Goal: Task Accomplishment & Management: Use online tool/utility

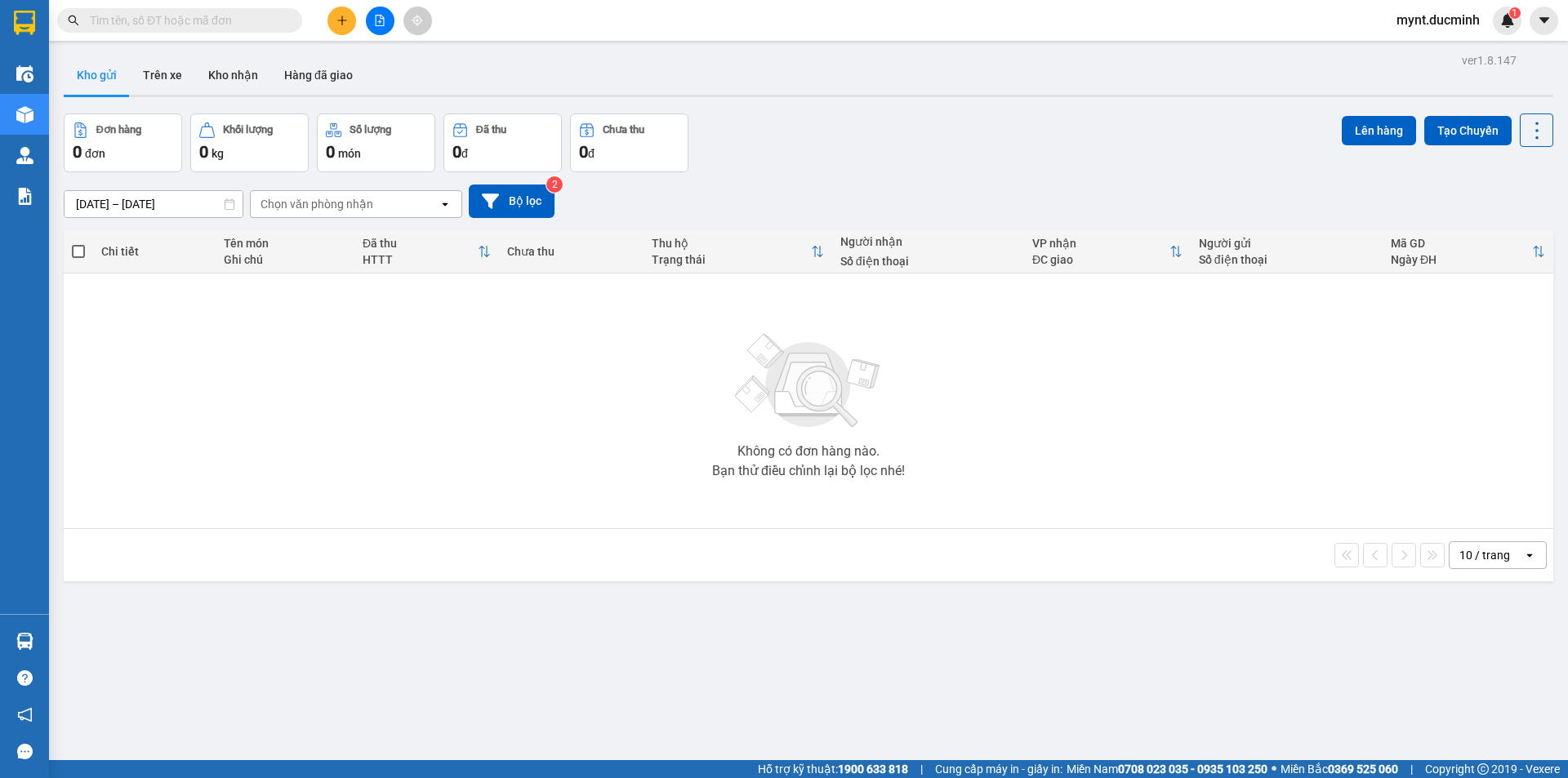
click at [381, 14] on button at bounding box center [380, 21] width 29 height 29
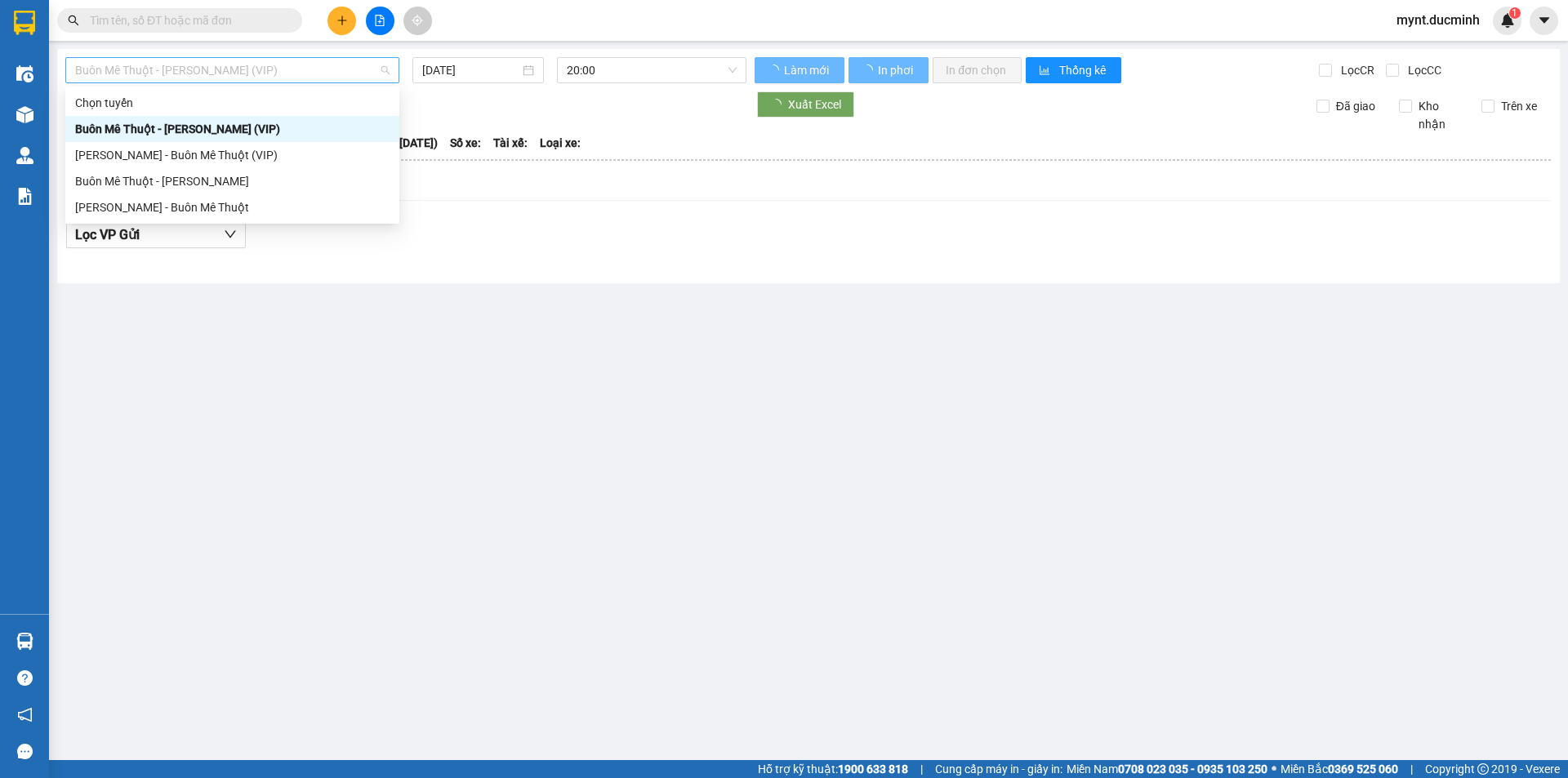
click at [215, 72] on span "Buôn Mê Thuột - [PERSON_NAME] (VIP)" at bounding box center [232, 69] width 315 height 25
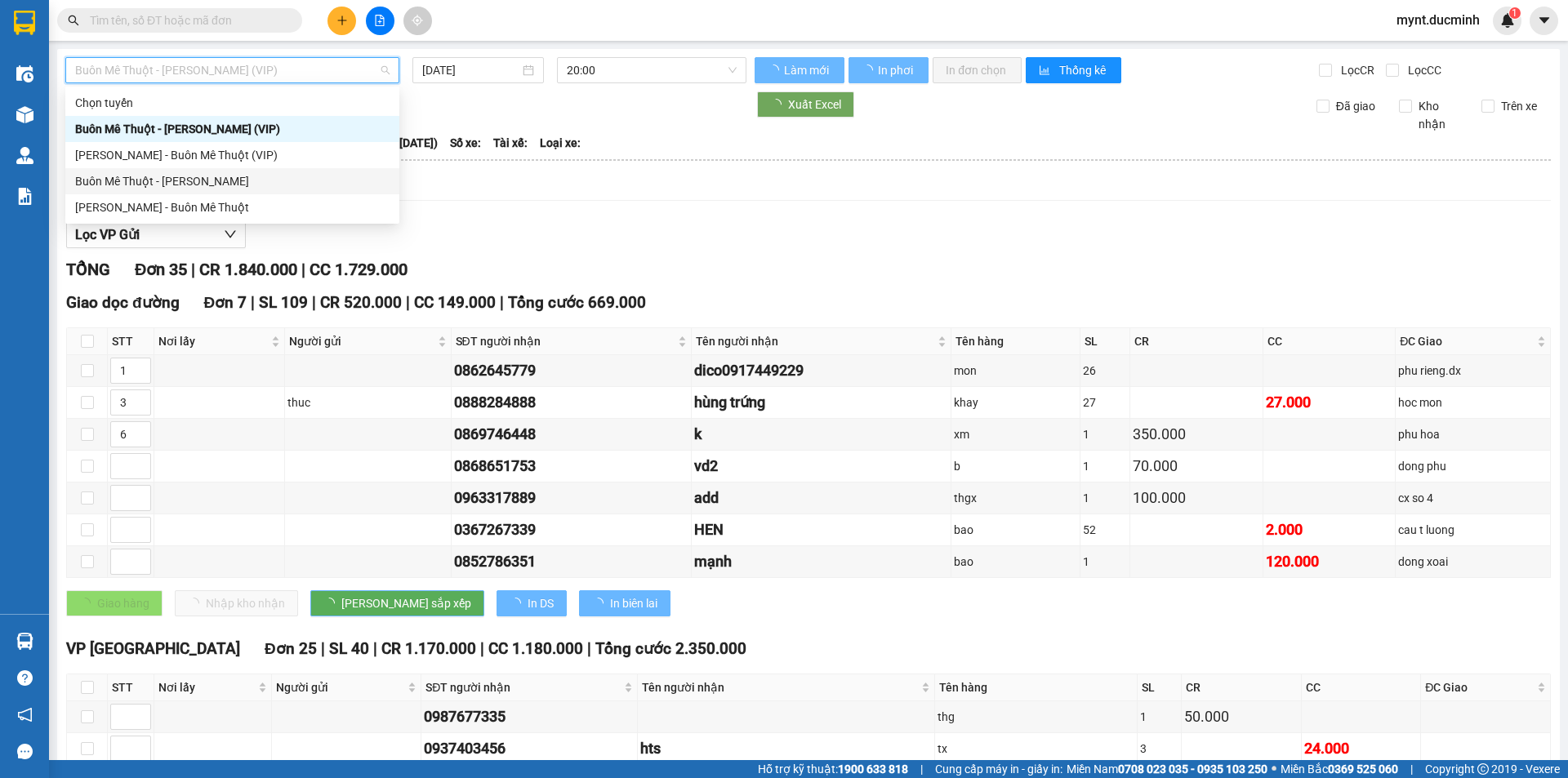
click at [164, 179] on div "Buôn Mê Thuột - [PERSON_NAME]" at bounding box center [232, 182] width 315 height 18
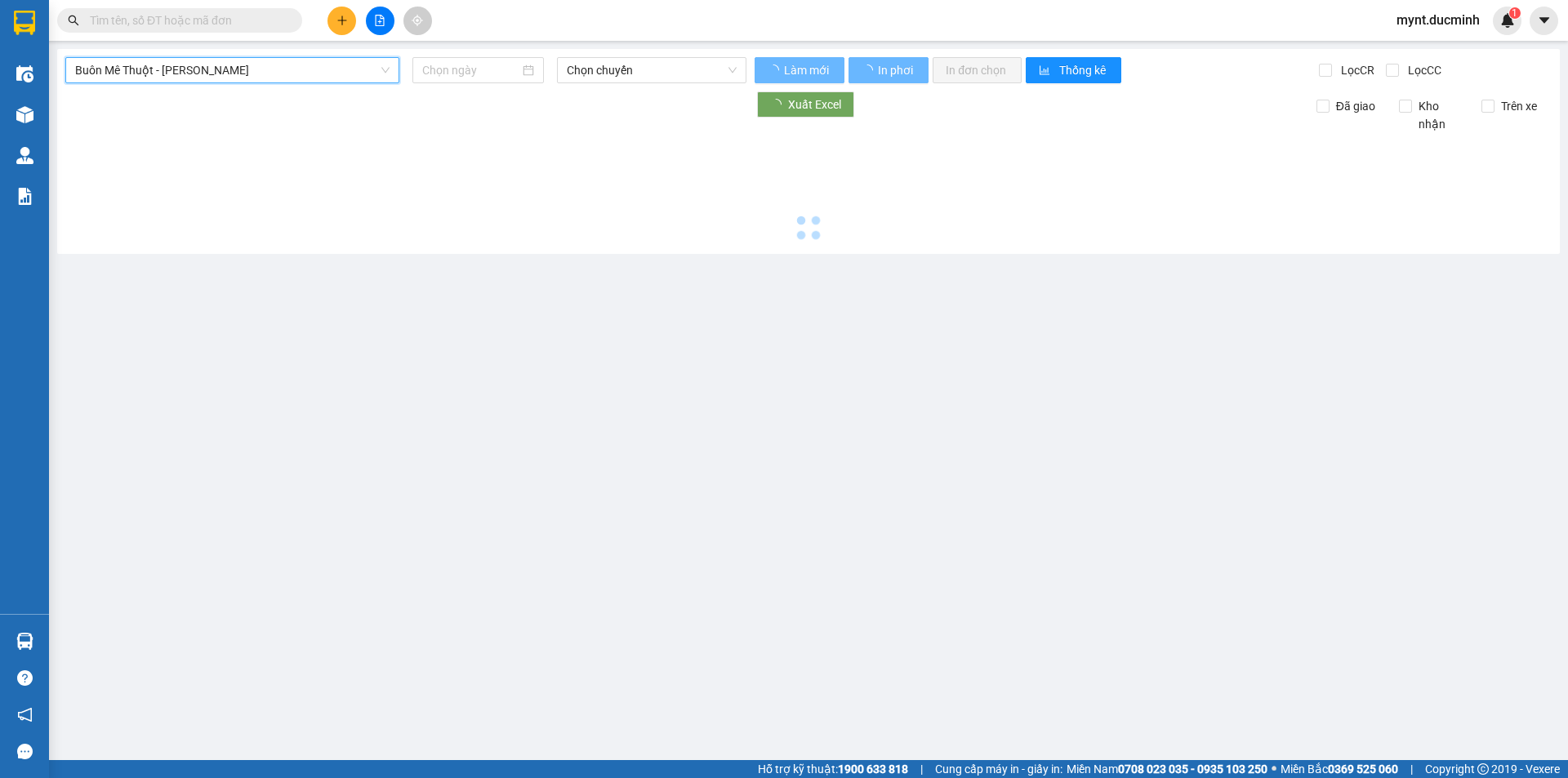
type input "[DATE]"
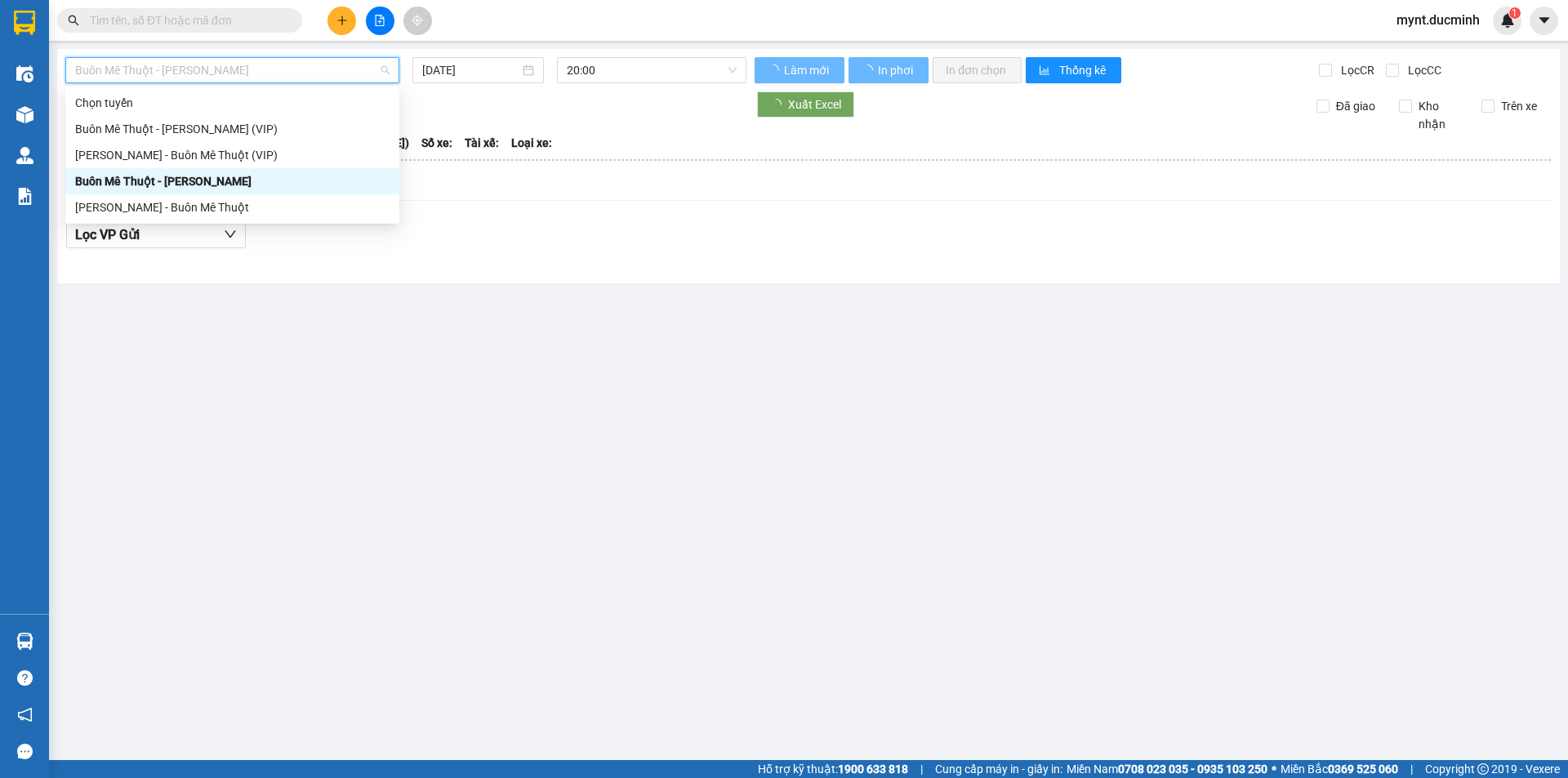
click at [259, 65] on span "Buôn Mê Thuột - [PERSON_NAME]" at bounding box center [232, 69] width 315 height 25
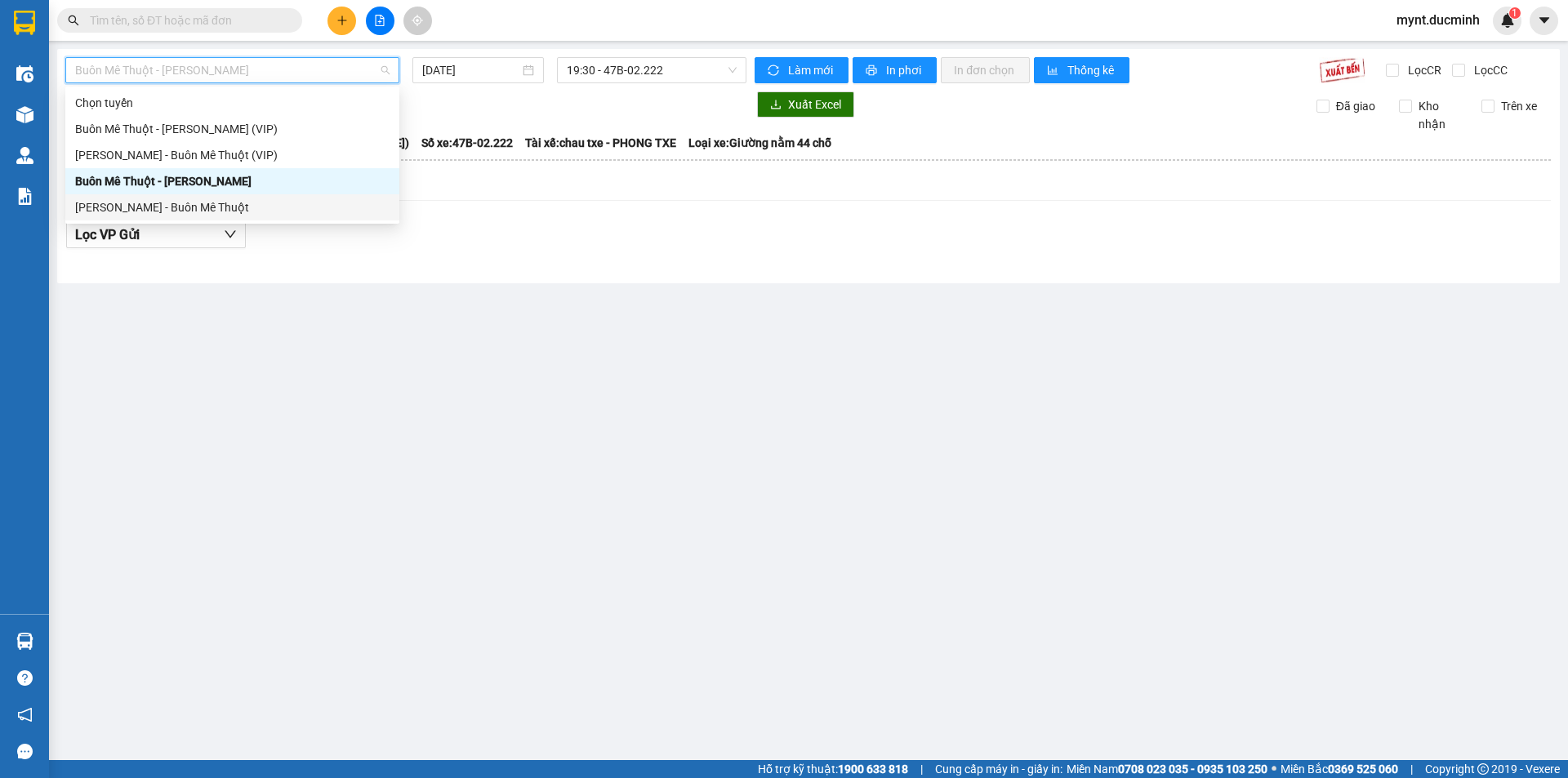
click at [147, 209] on div "[PERSON_NAME] - Buôn Mê Thuột" at bounding box center [232, 207] width 315 height 18
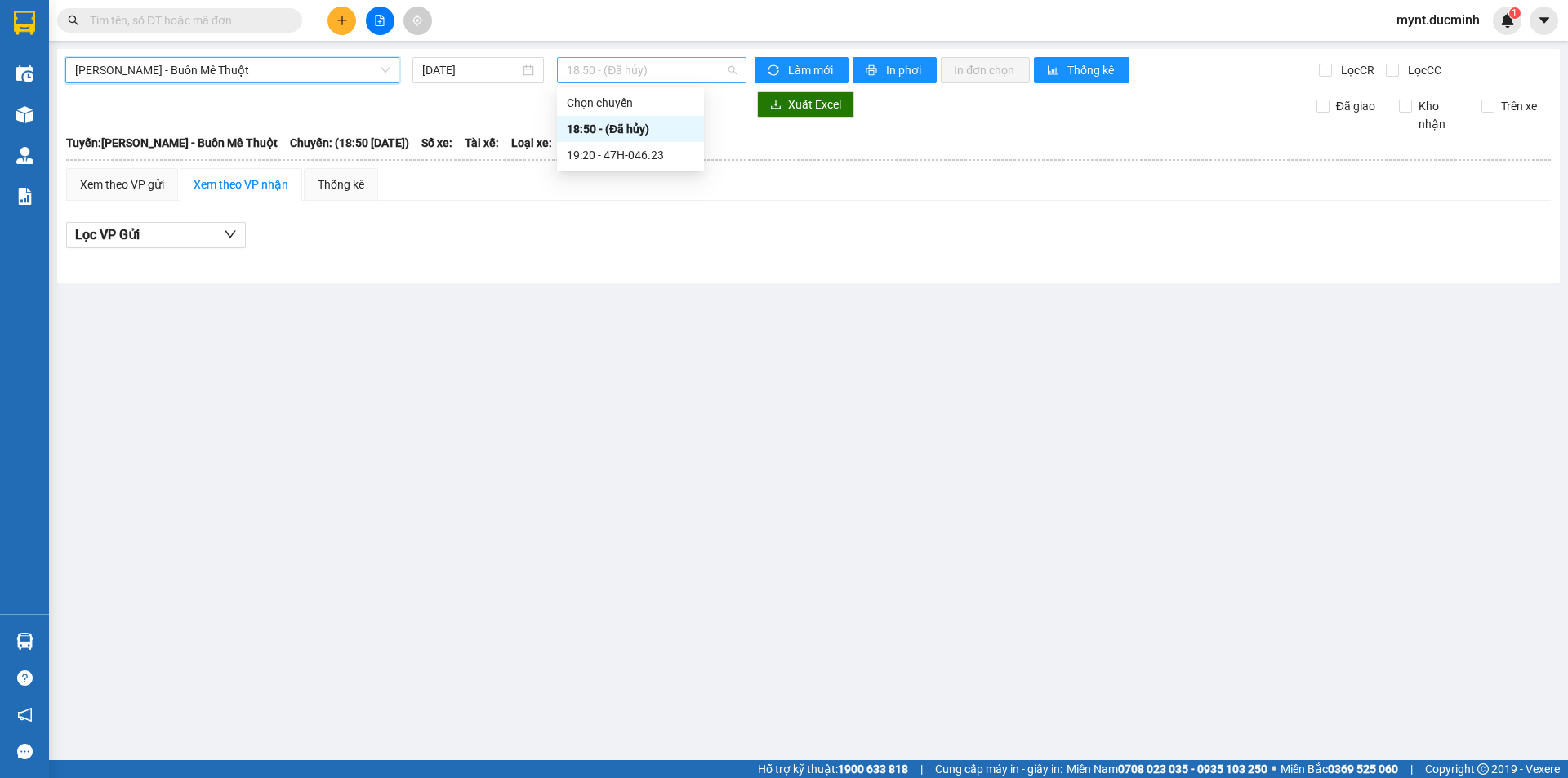
click at [596, 71] on span "18:50 - (Đã hủy)" at bounding box center [651, 69] width 170 height 25
click at [605, 154] on div "19:20 - 47H-046.23" at bounding box center [630, 155] width 127 height 18
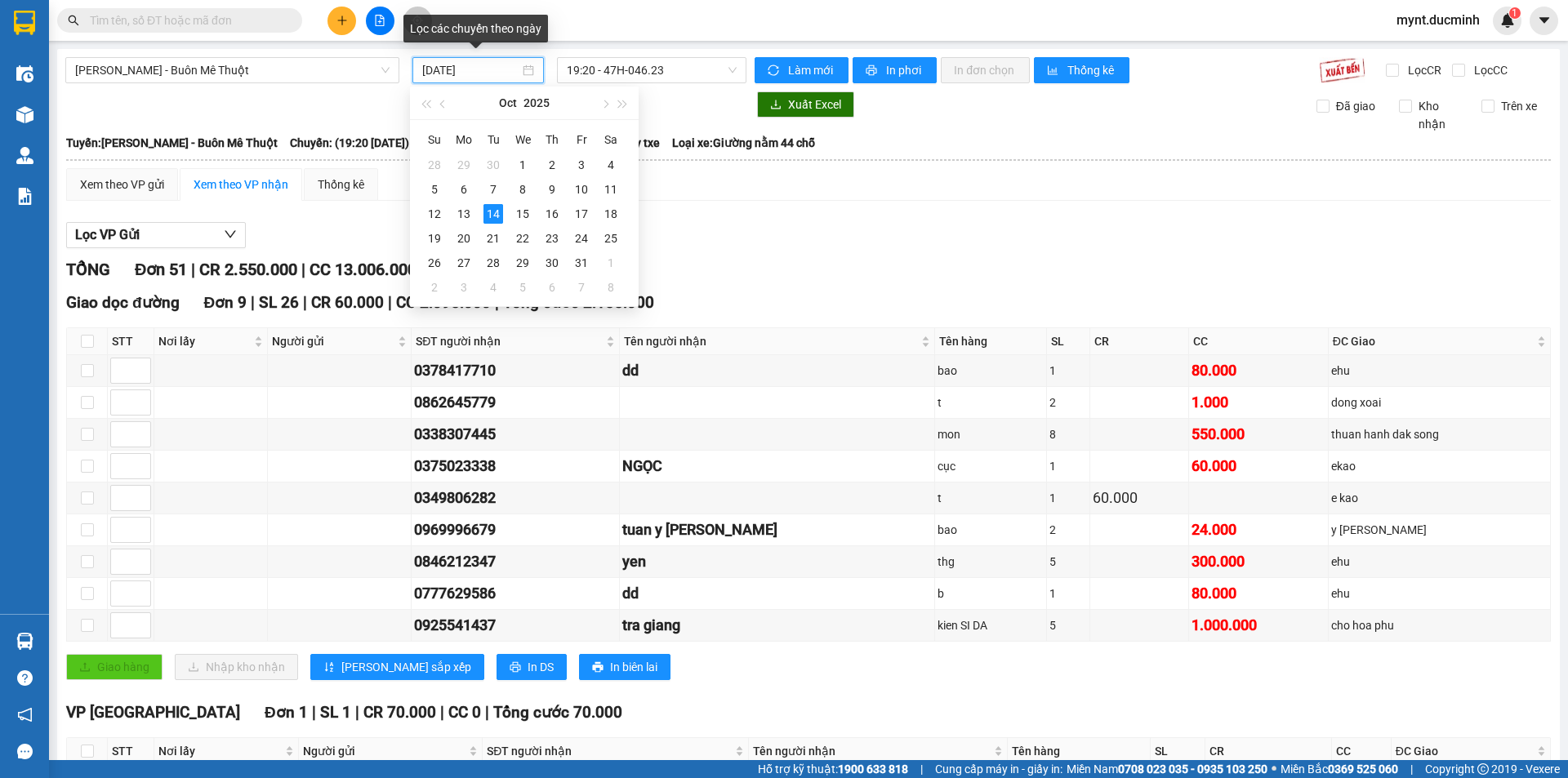
click at [470, 66] on input "[DATE]" at bounding box center [470, 70] width 97 height 18
click at [462, 211] on div "13" at bounding box center [463, 214] width 20 height 20
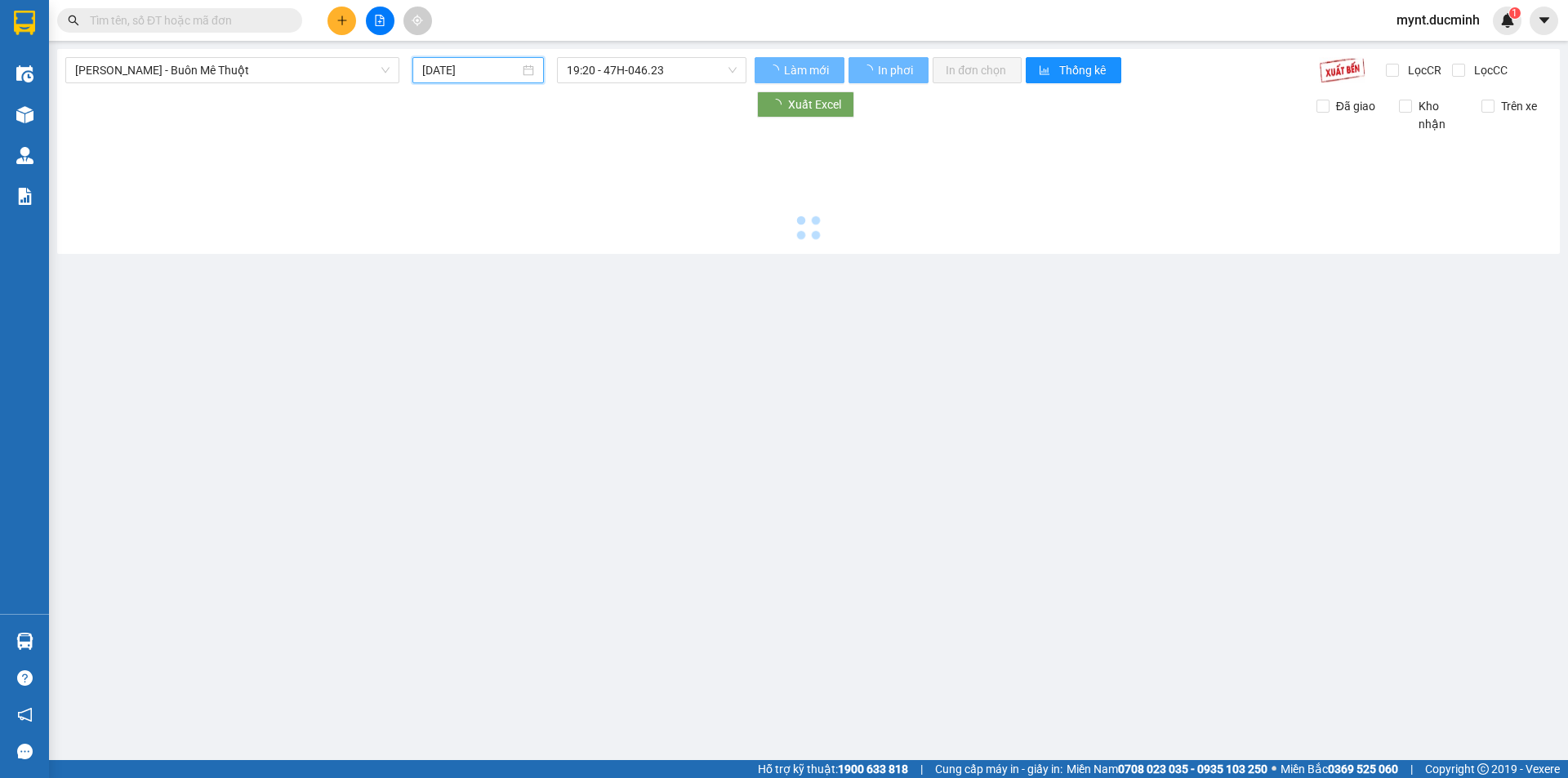
type input "[DATE]"
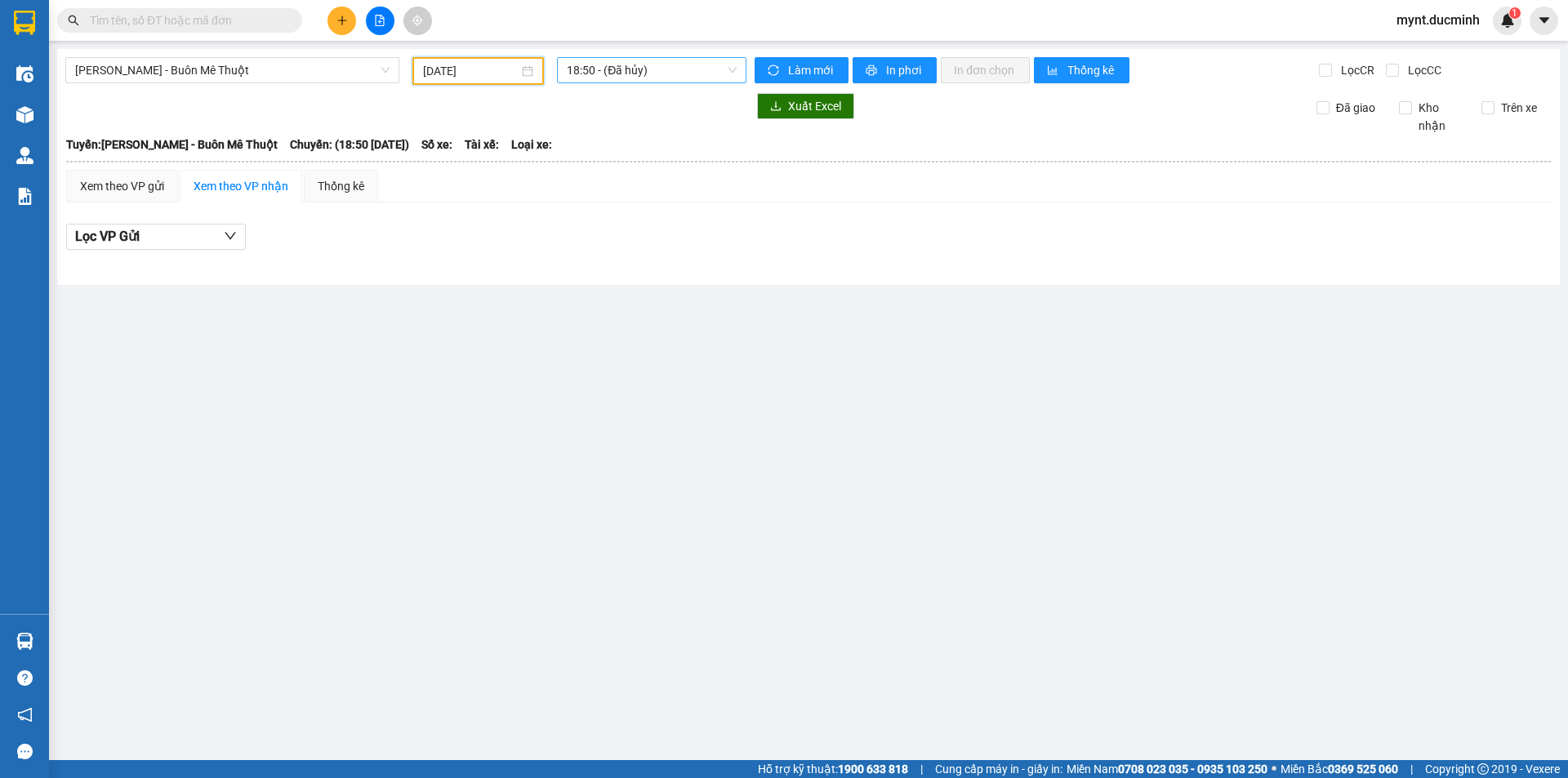
click at [618, 73] on span "18:50 - (Đã hủy)" at bounding box center [651, 69] width 170 height 25
click at [597, 153] on div "19:20 - 47B-02.222" at bounding box center [630, 155] width 127 height 18
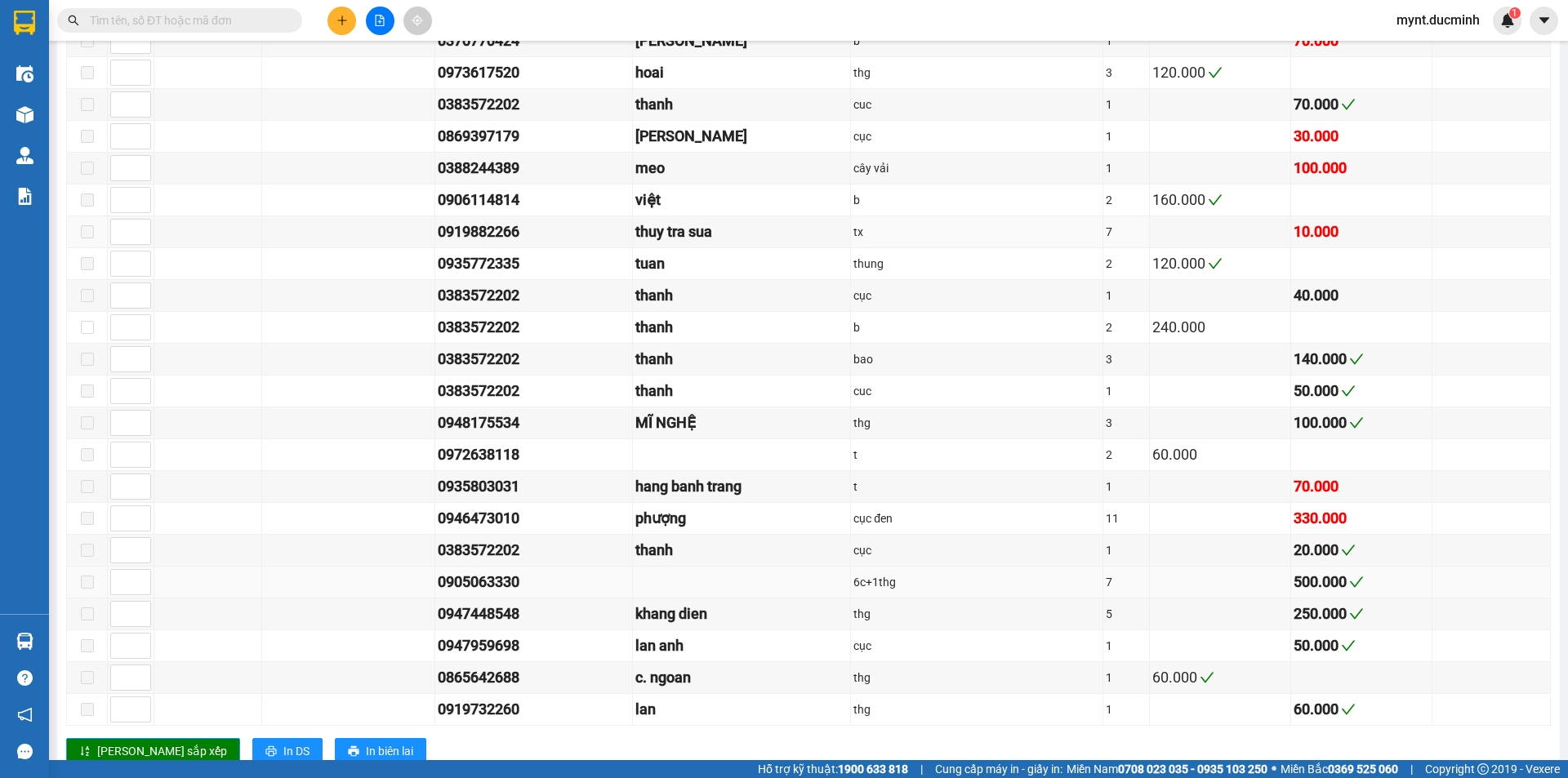
scroll to position [1830, 0]
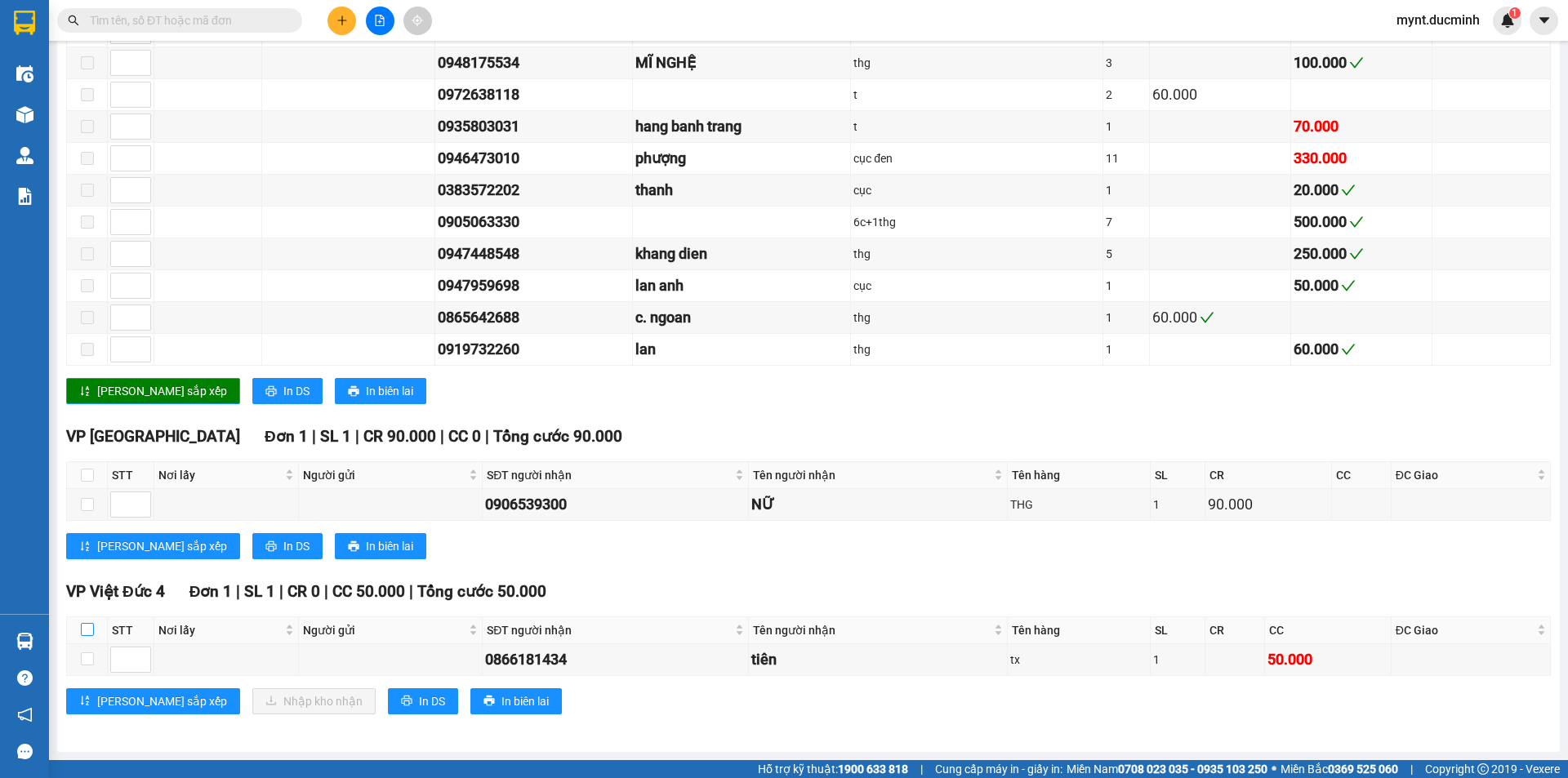
click at [83, 629] on input "checkbox" at bounding box center [86, 629] width 13 height 13
checkbox input "true"
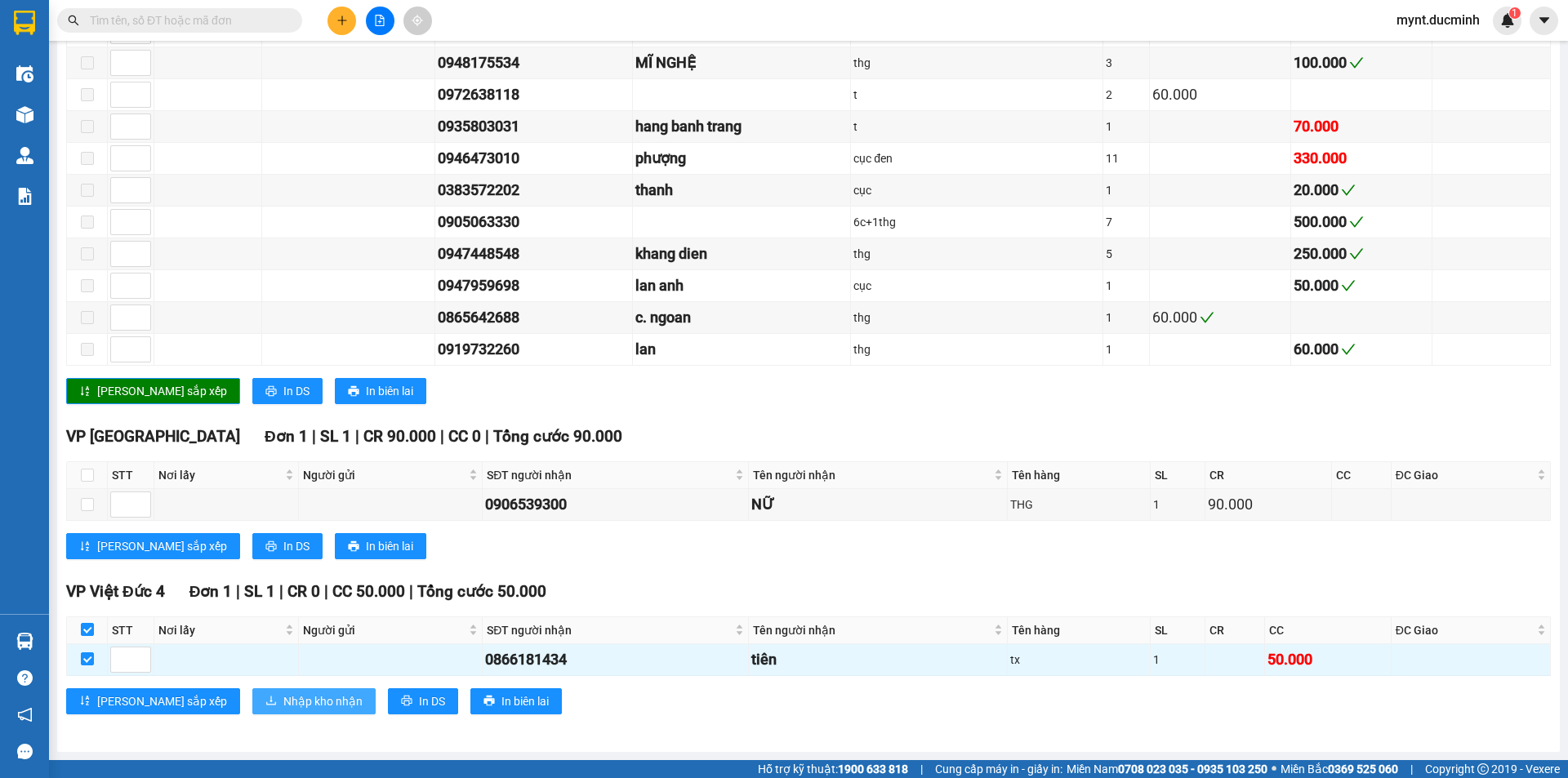
click at [283, 696] on span "Nhập kho nhận" at bounding box center [323, 702] width 79 height 18
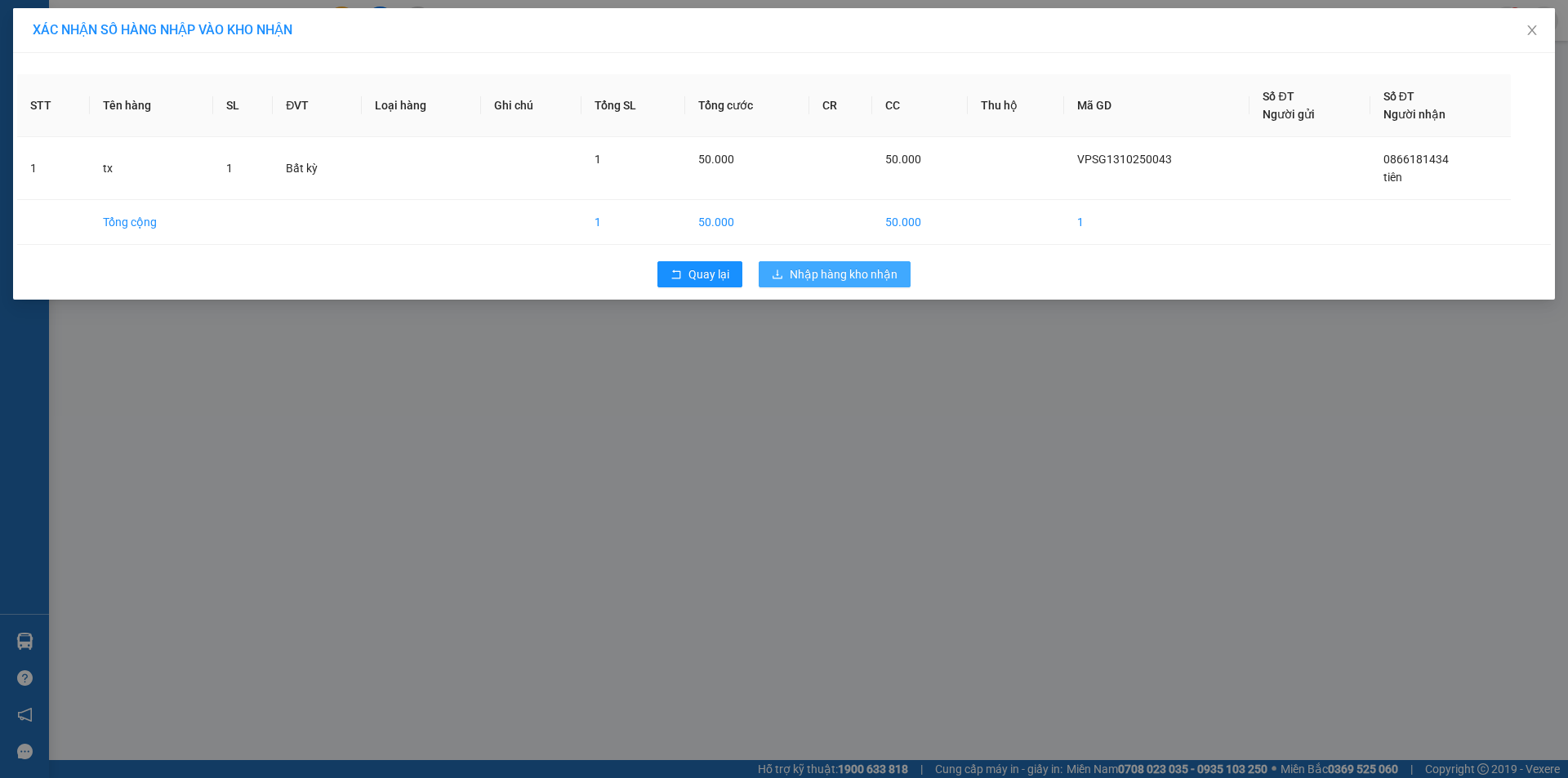
click at [846, 347] on div "XÁC NHẬN SỐ HÀNG NHẬP VÀO KHO NHẬN STT Tên hàng SL ĐVT Loại hàng Ghi chú Tổng S…" at bounding box center [784, 389] width 1568 height 778
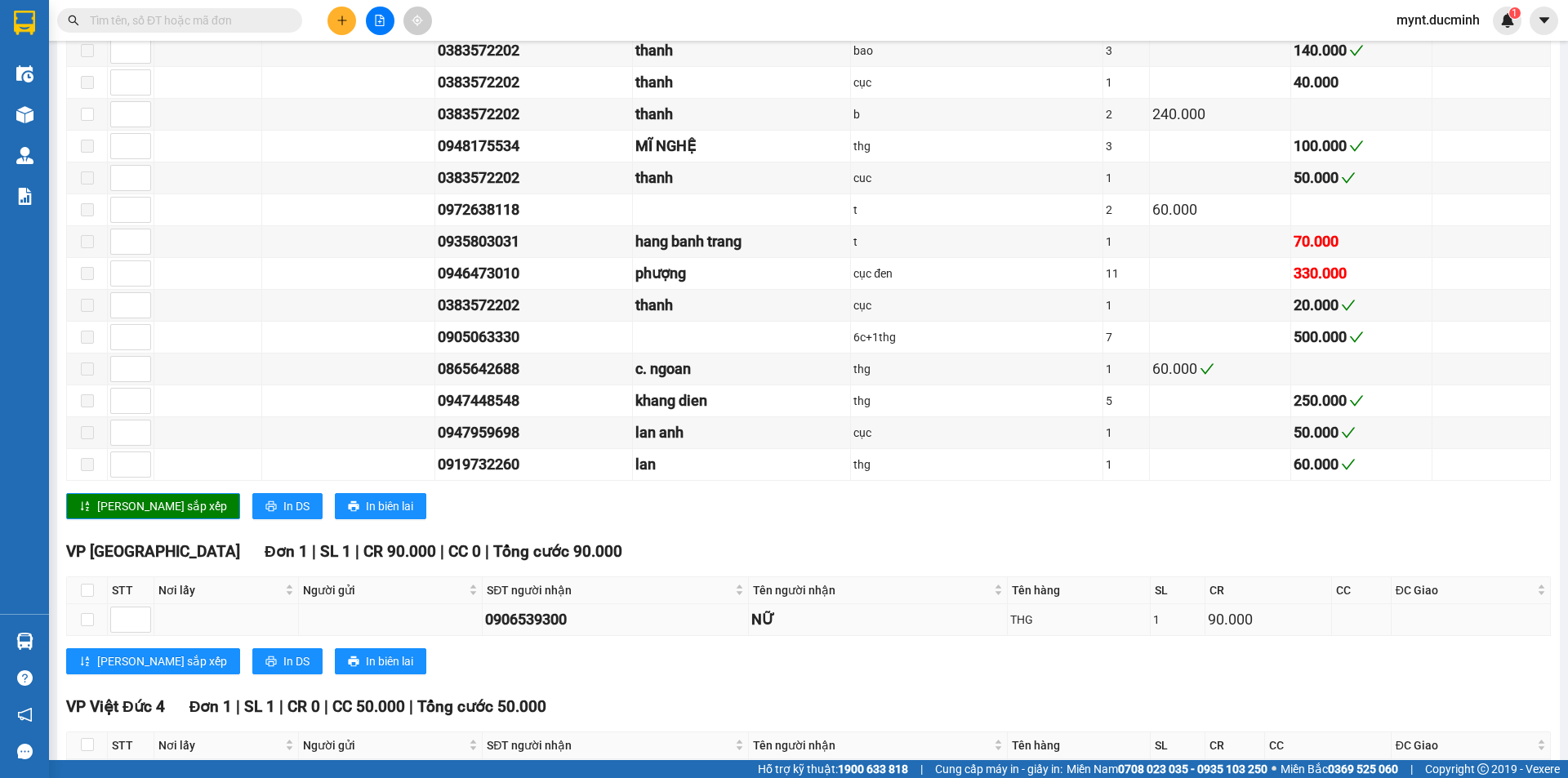
scroll to position [1830, 0]
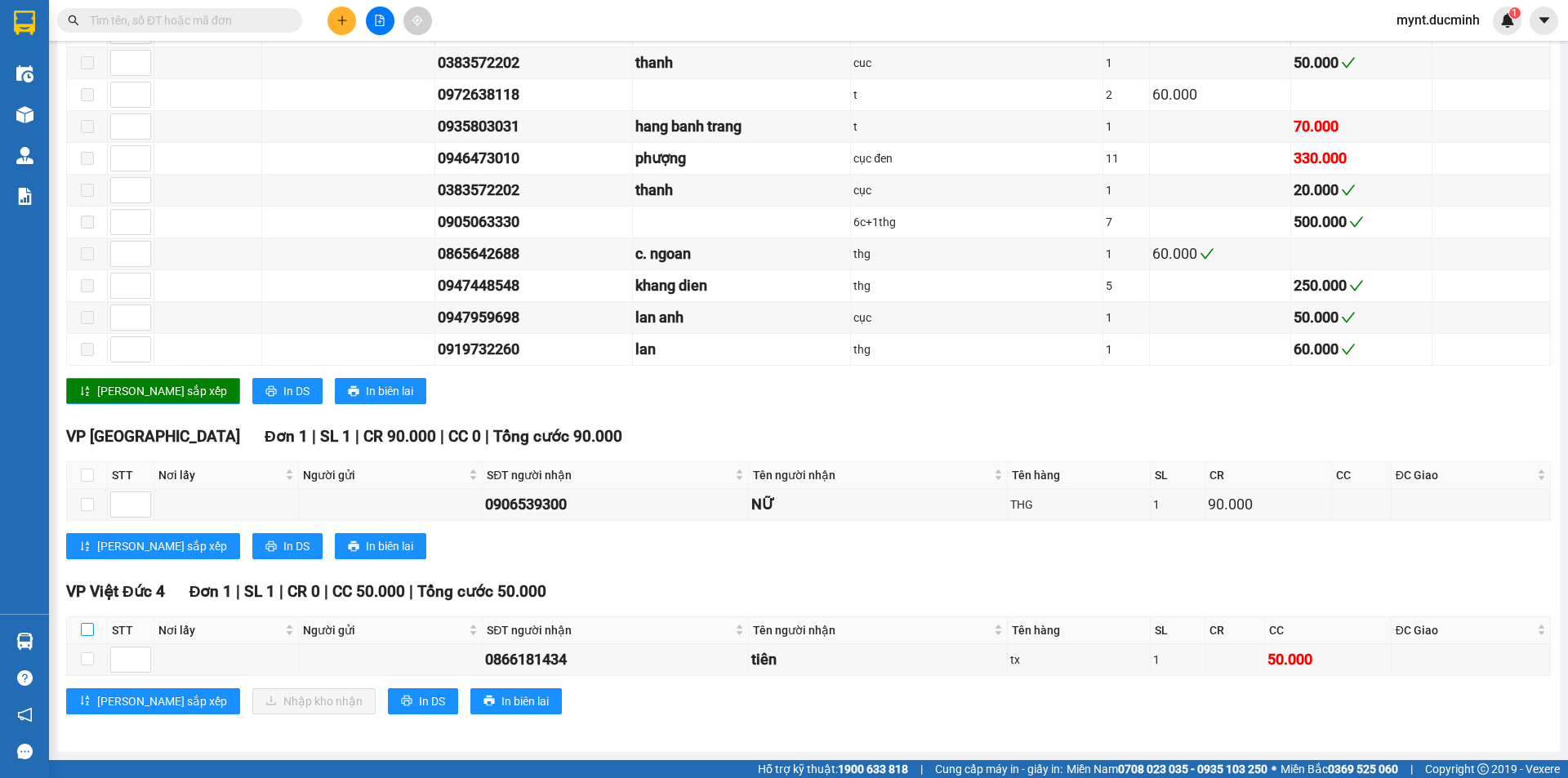
click at [82, 624] on input "checkbox" at bounding box center [86, 629] width 13 height 13
checkbox input "true"
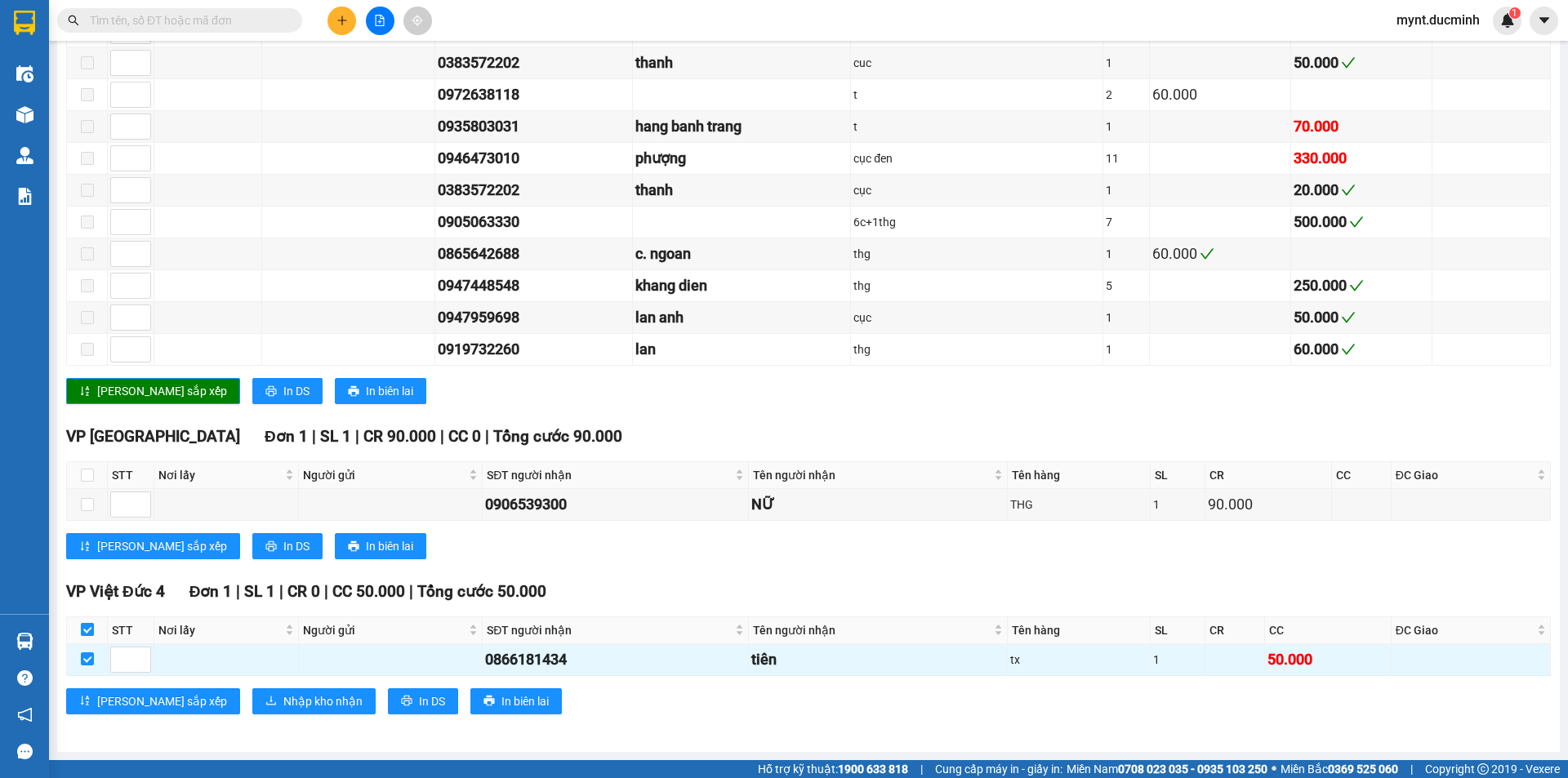
checkbox input "true"
click at [283, 698] on span "Nhập kho nhận" at bounding box center [323, 702] width 79 height 18
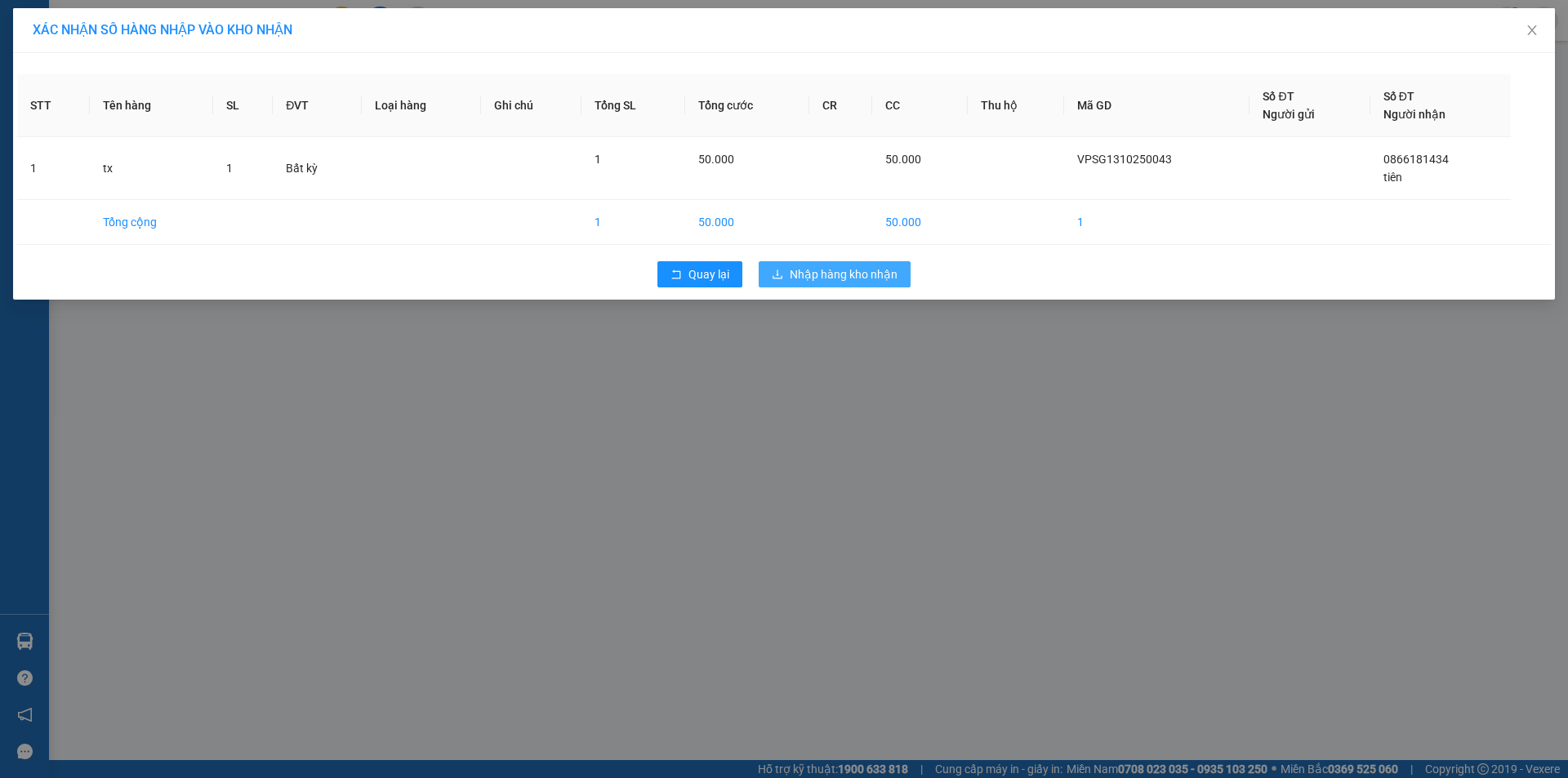
click at [849, 268] on span "Nhập hàng kho nhận" at bounding box center [844, 274] width 108 height 18
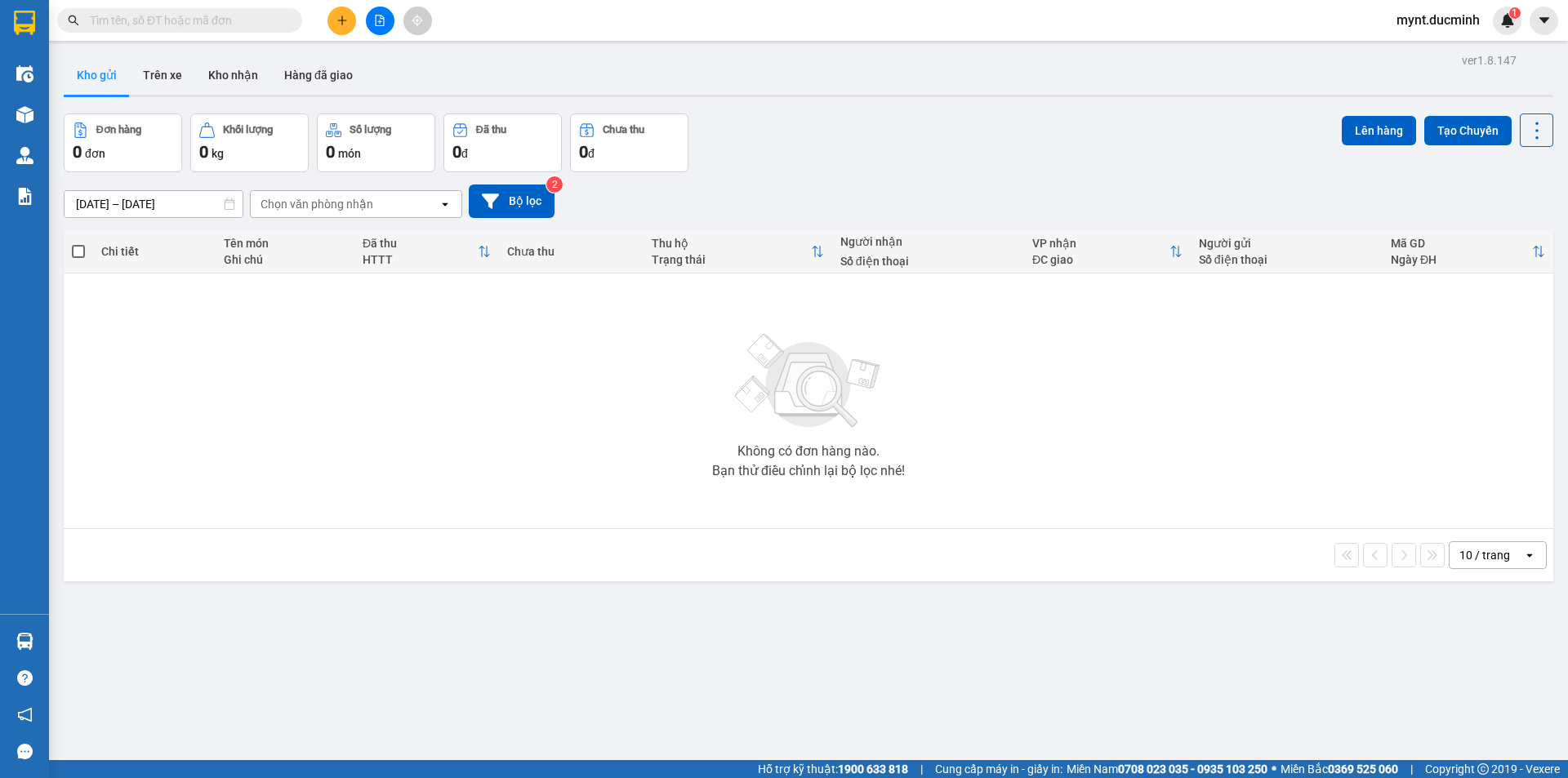
click at [275, 22] on input "text" at bounding box center [187, 21] width 193 height 18
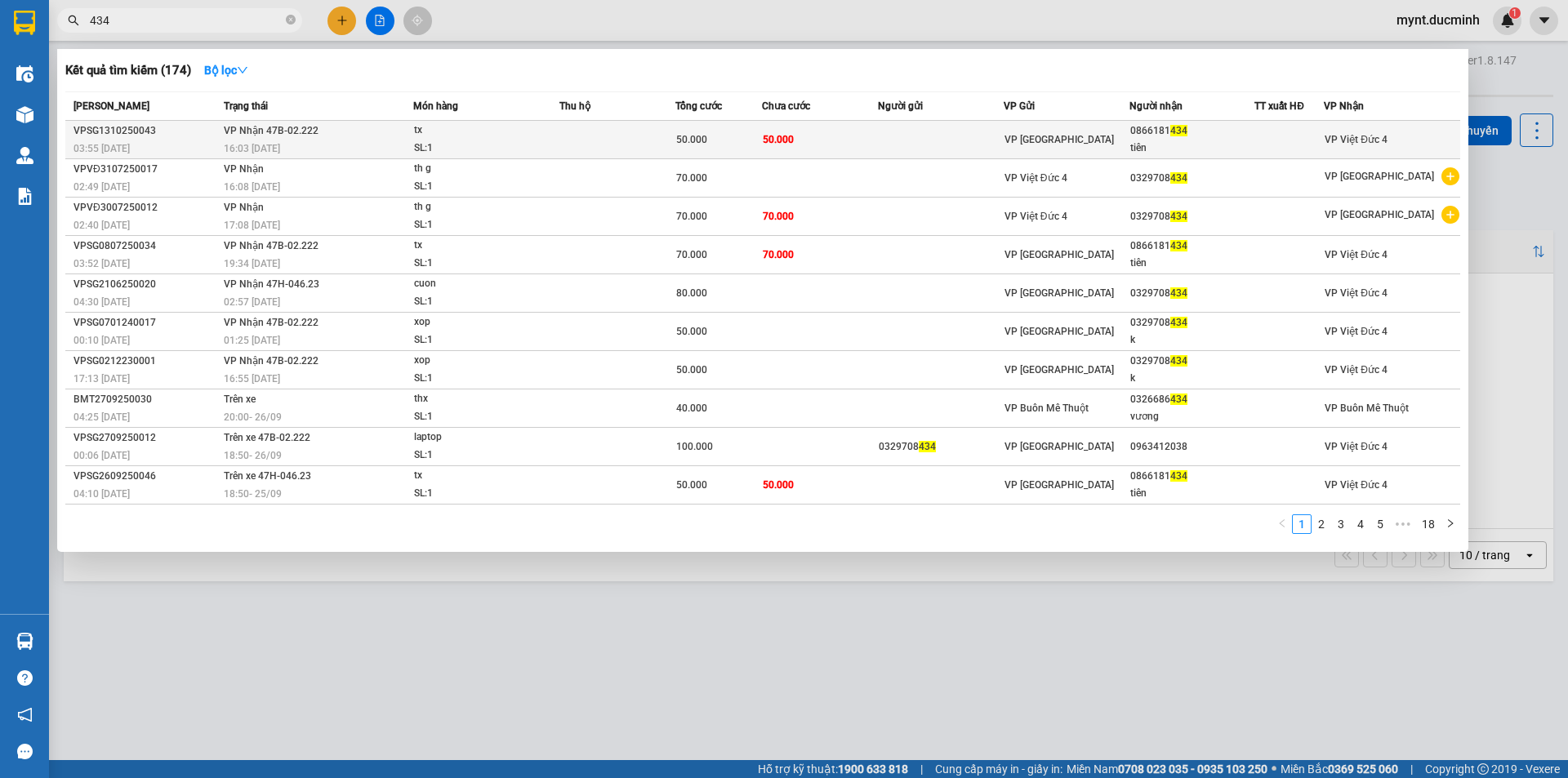
type input "434"
click at [841, 129] on td "50.000" at bounding box center [820, 140] width 116 height 39
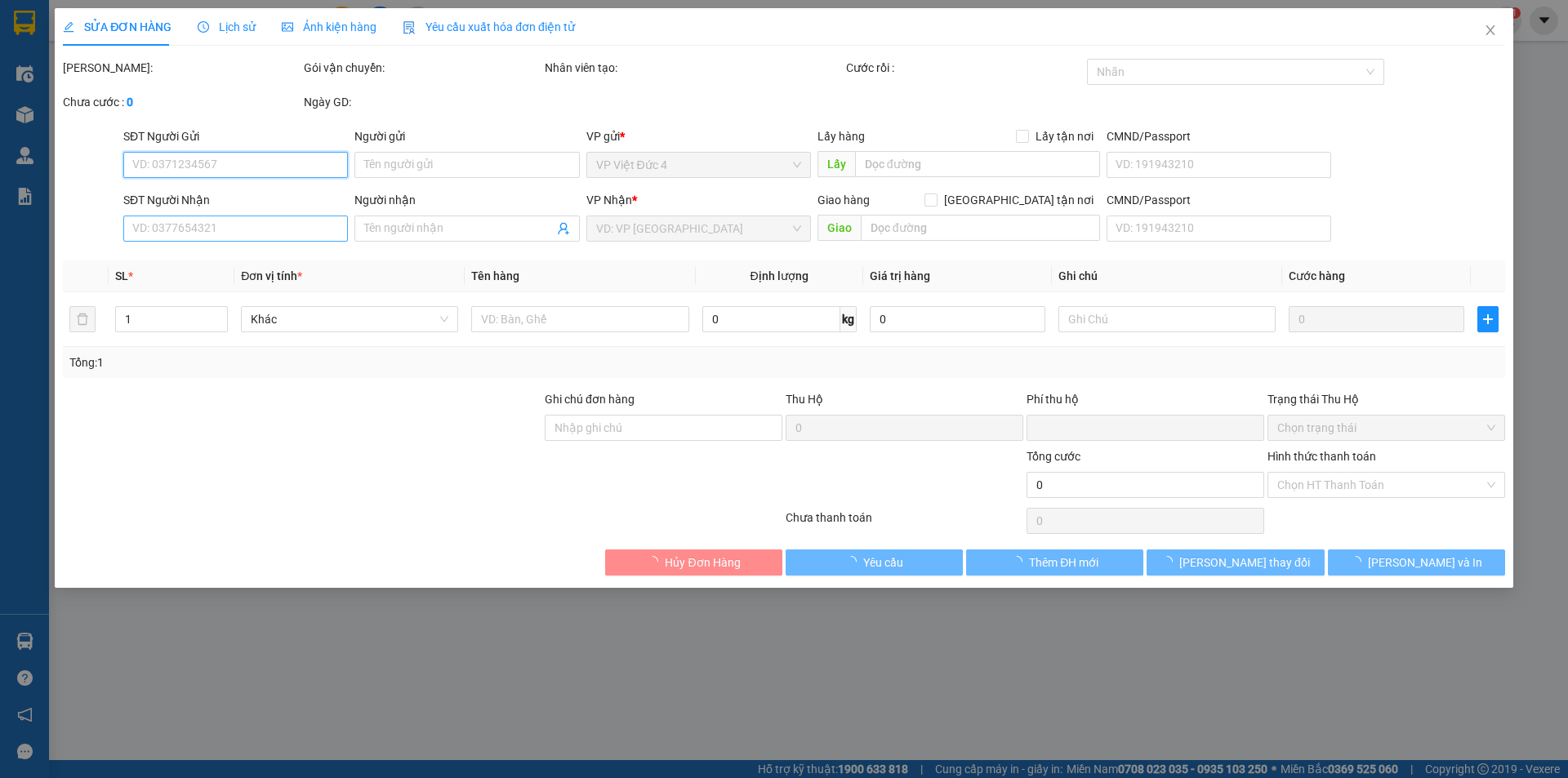
type input "0866181434"
type input "tiên"
type input "0"
type input "50.000"
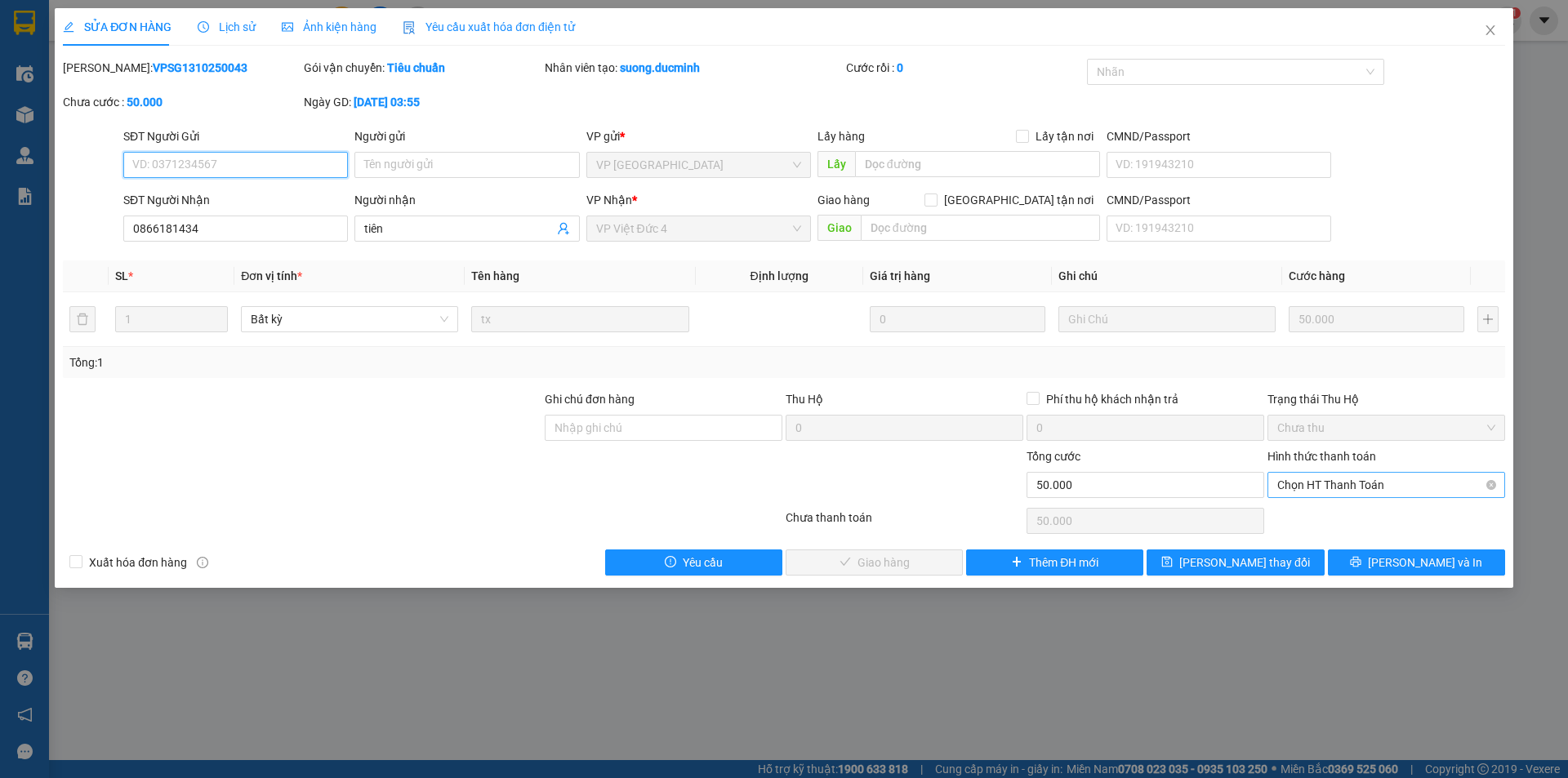
click at [1345, 478] on span "Chọn HT Thanh Toán" at bounding box center [1386, 484] width 218 height 25
click at [1337, 514] on div "Tại văn phòng" at bounding box center [1386, 518] width 218 height 18
type input "0"
click at [865, 551] on button "[PERSON_NAME] và Giao hàng" at bounding box center [873, 563] width 178 height 26
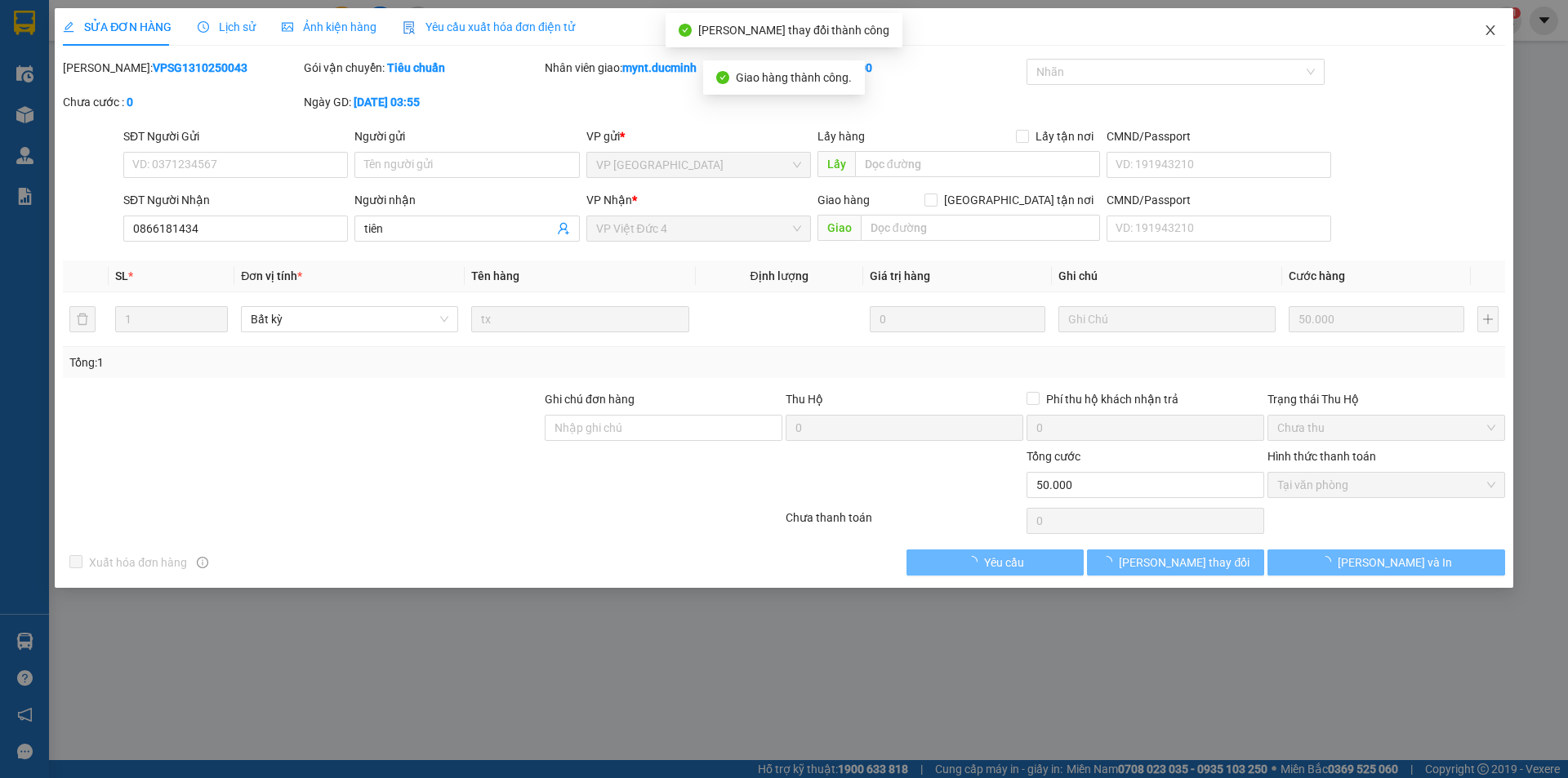
click at [1486, 24] on span "Close" at bounding box center [1490, 31] width 46 height 46
